Goal: Find specific page/section: Find specific page/section

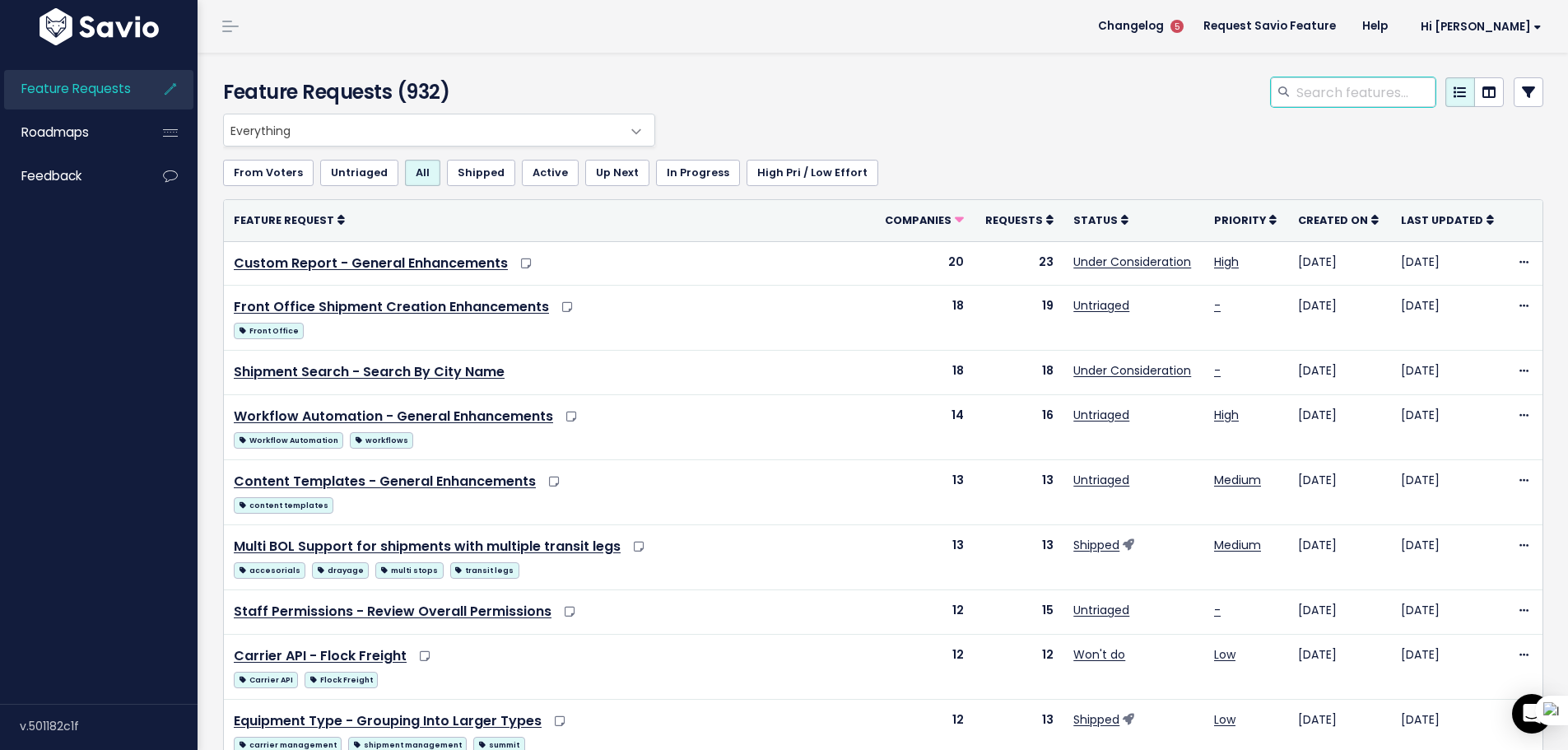
click at [1356, 101] on input "search" at bounding box center [1365, 92] width 141 height 30
type input "revision"
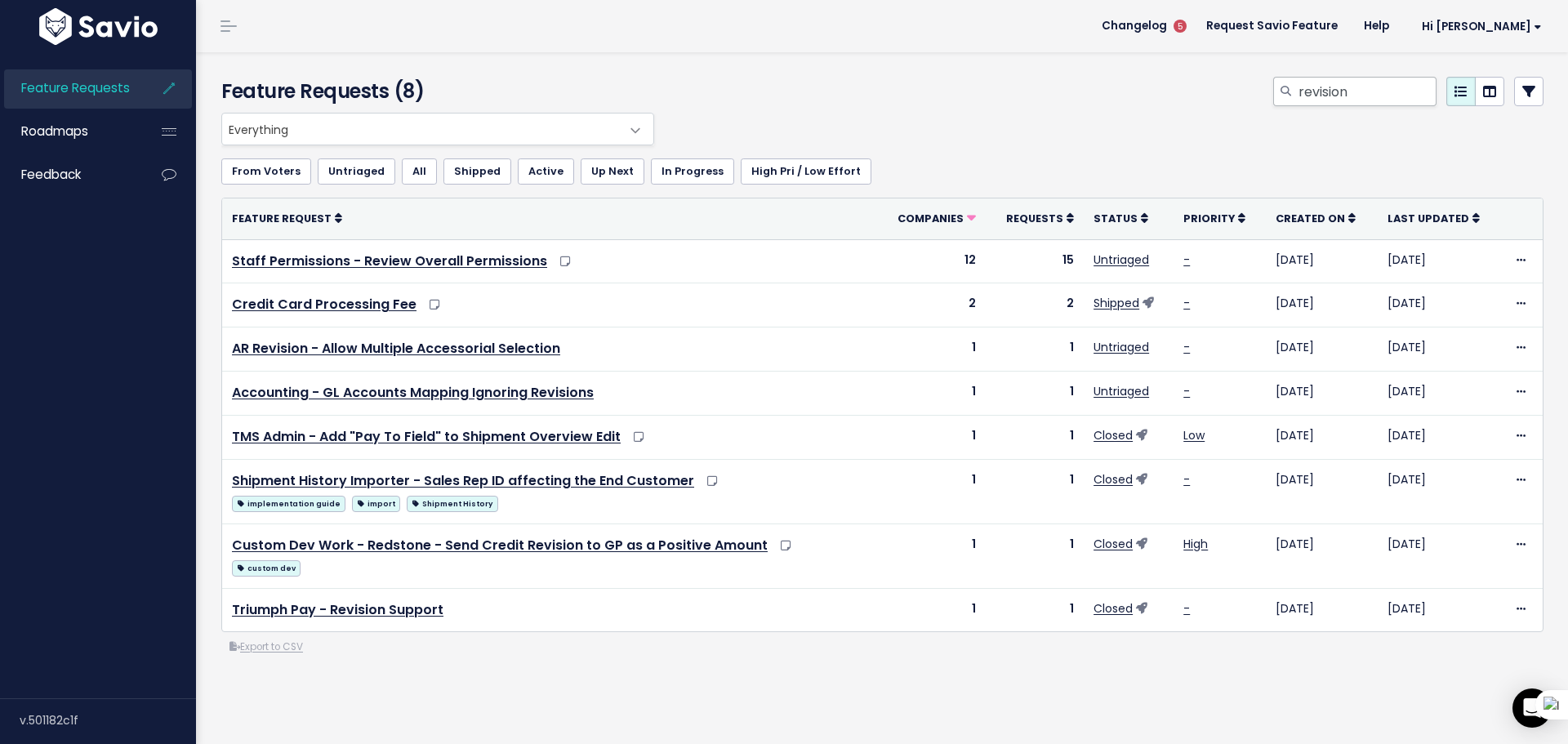
click at [1283, 79] on div at bounding box center [1285, 92] width 24 height 30
click at [1320, 97] on input "revision" at bounding box center [1367, 92] width 140 height 30
type input "dispute"
